Goal: Navigation & Orientation: Find specific page/section

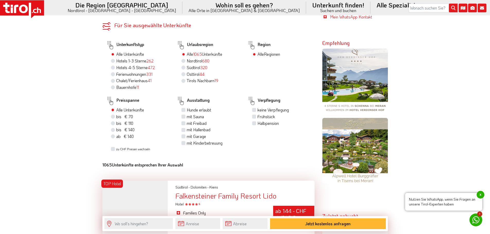
scroll to position [334, 0]
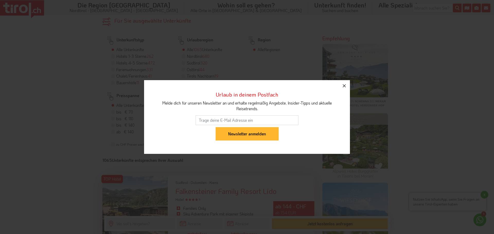
click at [344, 87] on icon "button" at bounding box center [344, 86] width 6 height 6
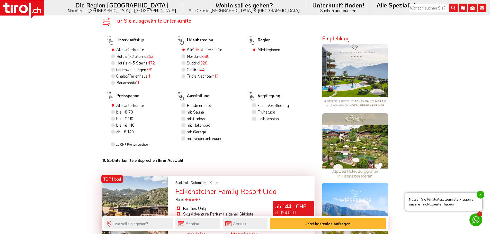
click at [480, 194] on span "x" at bounding box center [480, 195] width 8 height 8
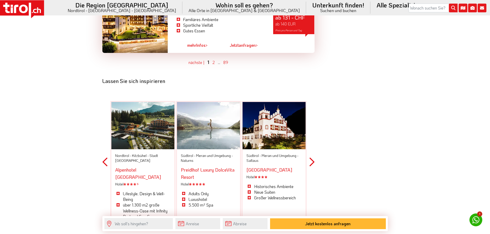
scroll to position [1594, 0]
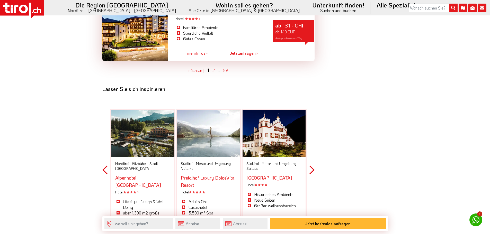
click at [311, 139] on button "Next" at bounding box center [311, 170] width 5 height 151
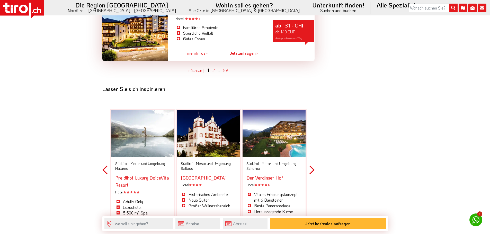
click at [311, 139] on button "Next" at bounding box center [311, 170] width 5 height 151
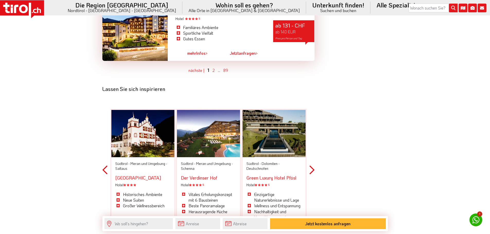
click at [311, 139] on button "Next" at bounding box center [311, 170] width 5 height 151
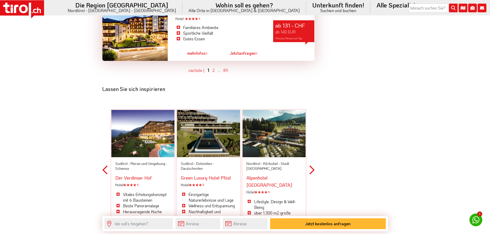
click at [311, 139] on button "Next" at bounding box center [311, 170] width 5 height 151
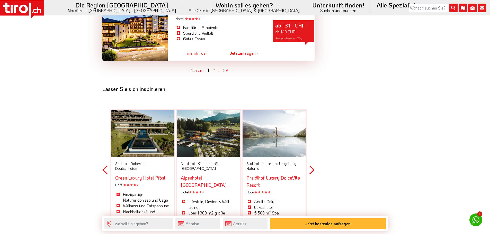
click at [311, 139] on button "Next" at bounding box center [311, 170] width 5 height 151
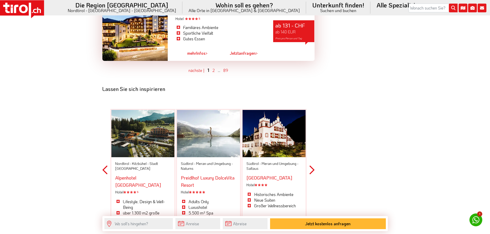
click at [311, 139] on button "Next" at bounding box center [311, 170] width 5 height 151
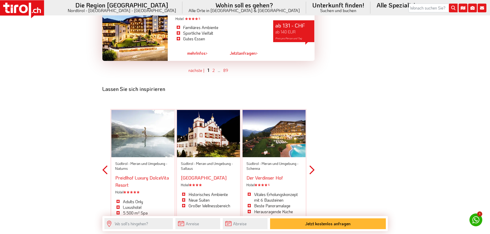
click at [311, 139] on button "Next" at bounding box center [311, 170] width 5 height 151
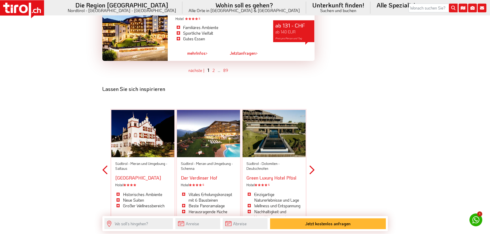
click at [311, 139] on button "Next" at bounding box center [311, 170] width 5 height 151
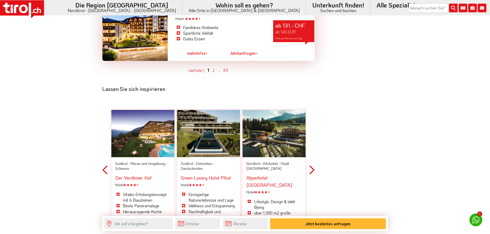
click at [311, 139] on button "Next" at bounding box center [311, 170] width 5 height 151
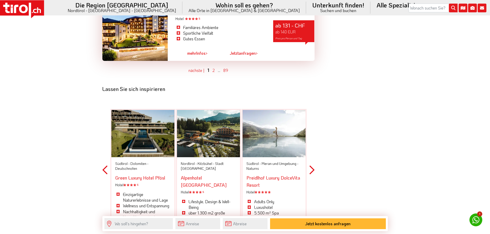
click at [312, 139] on button "Next" at bounding box center [311, 170] width 5 height 151
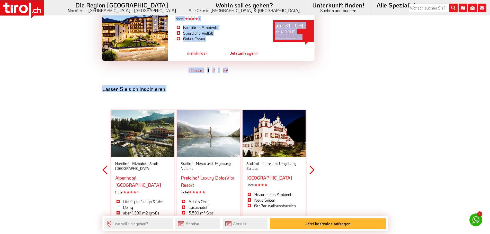
drag, startPoint x: 489, startPoint y: 202, endPoint x: 491, endPoint y: 205, distance: 3.3
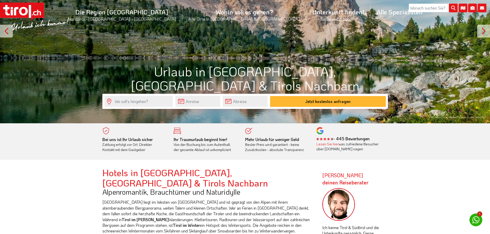
scroll to position [180, 0]
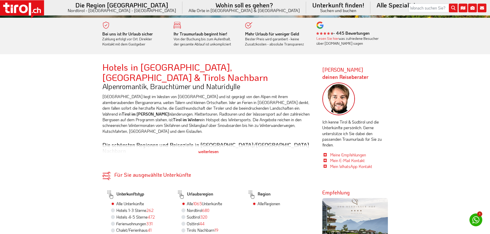
click at [205, 145] on div "weiterlesen" at bounding box center [208, 151] width 212 height 13
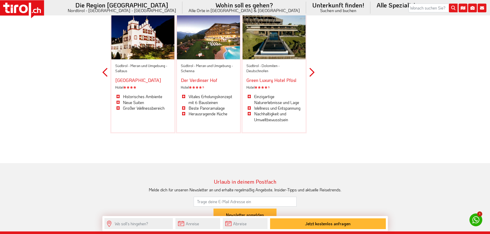
scroll to position [1928, 0]
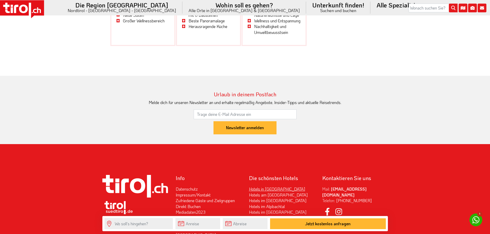
click at [260, 186] on link "Hotels in [GEOGRAPHIC_DATA]" at bounding box center [277, 188] width 56 height 5
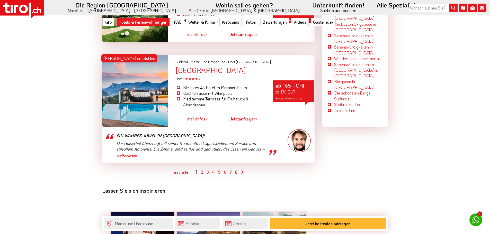
scroll to position [1523, 0]
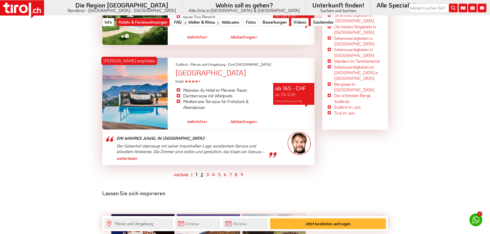
click at [203, 172] on link "2" at bounding box center [202, 174] width 3 height 5
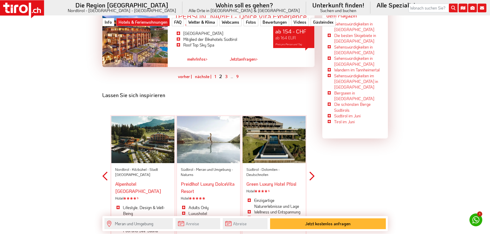
scroll to position [1439, 0]
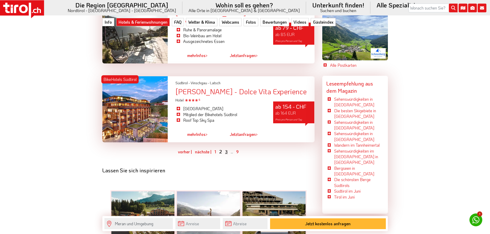
click at [225, 149] on link "3" at bounding box center [226, 151] width 3 height 5
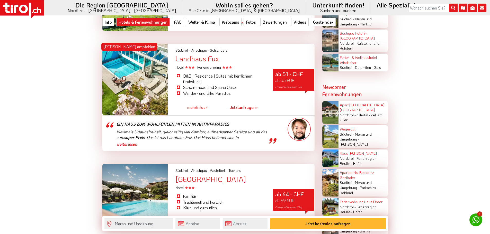
scroll to position [1156, 0]
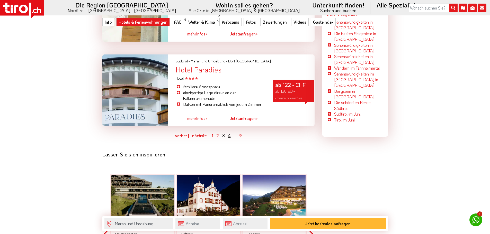
click at [228, 133] on link "4" at bounding box center [229, 135] width 3 height 5
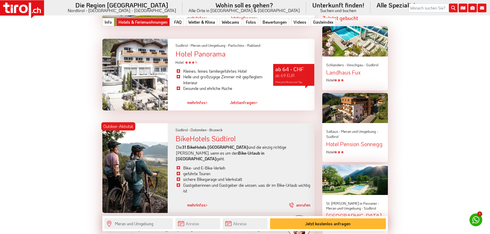
scroll to position [616, 0]
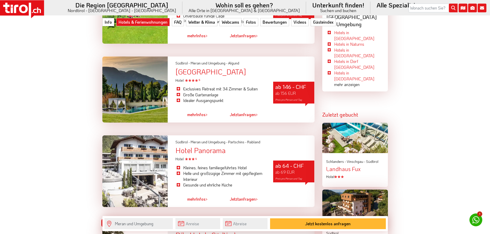
drag, startPoint x: 189, startPoint y: 129, endPoint x: 167, endPoint y: 151, distance: 30.7
click at [166, 154] on div at bounding box center [135, 171] width 66 height 72
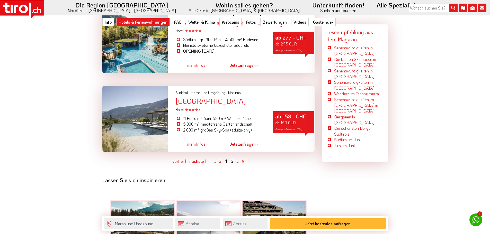
click at [232, 159] on link "5" at bounding box center [231, 161] width 3 height 5
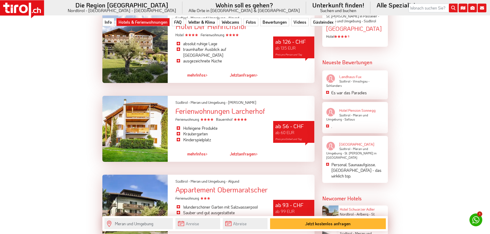
scroll to position [899, 0]
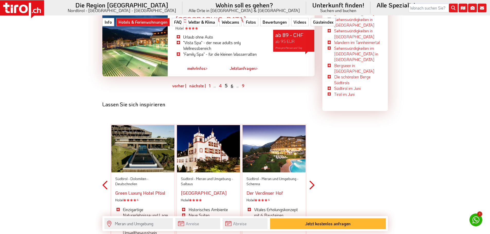
click at [231, 83] on link "6" at bounding box center [232, 85] width 3 height 5
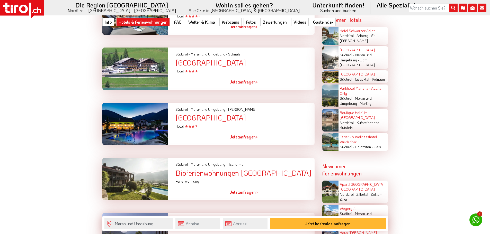
scroll to position [1233, 0]
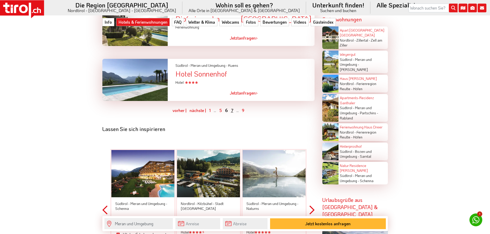
click at [231, 108] on link "7" at bounding box center [232, 110] width 2 height 5
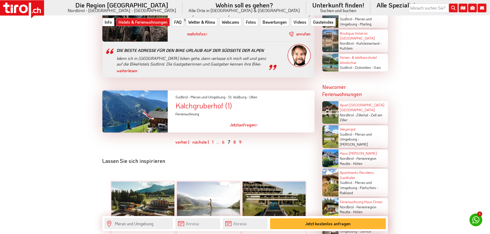
scroll to position [1182, 0]
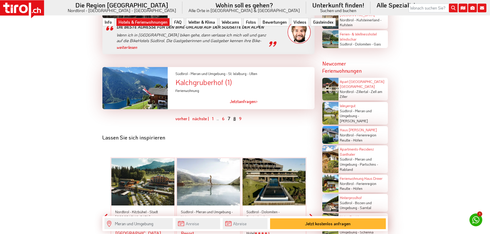
click at [235, 116] on link "8" at bounding box center [234, 118] width 3 height 5
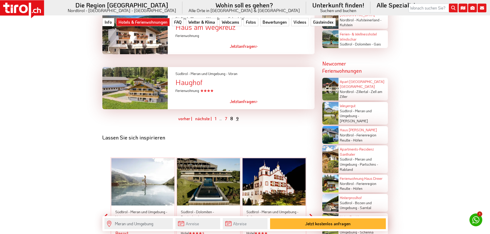
click at [237, 116] on link "9" at bounding box center [237, 118] width 3 height 5
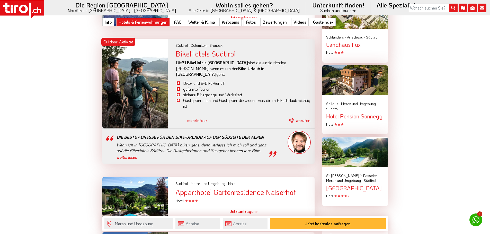
scroll to position [745, 0]
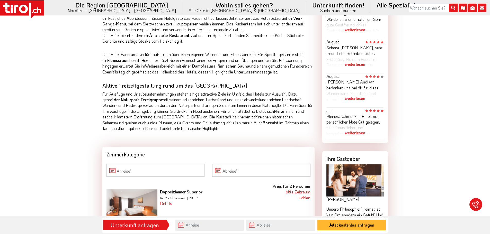
scroll to position [437, 0]
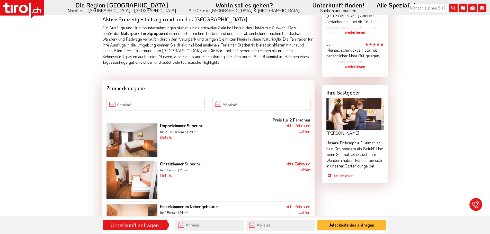
click at [356, 152] on span "Unsere Philosophie: "Heimat ist kein Ort, sondern ein Gefühl" Und wenn Sie mal …" at bounding box center [354, 165] width 57 height 51
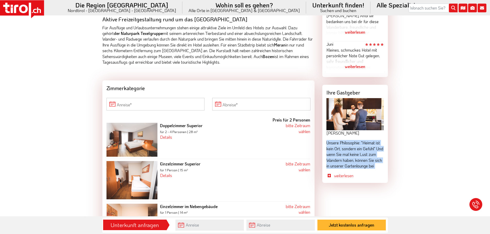
click at [356, 152] on span "Unsere Philosophie: "Heimat ist kein Ort, sondern ein Gefühl" Und wenn Sie mal …" at bounding box center [354, 165] width 57 height 51
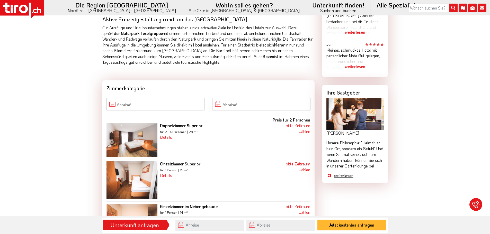
click at [343, 179] on link "weiterlesen" at bounding box center [359, 176] width 50 height 6
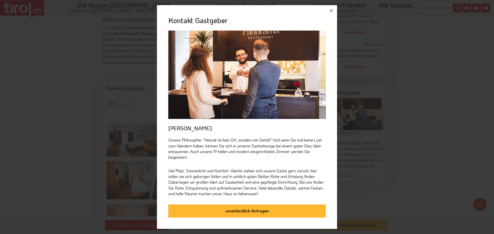
click at [422, 98] on div "Kontakt Gastgeber Andi Musai: Unsere Philosophie: "Heimat ist kein Ort, sondern…" at bounding box center [247, 117] width 494 height 234
